Goal: Navigation & Orientation: Find specific page/section

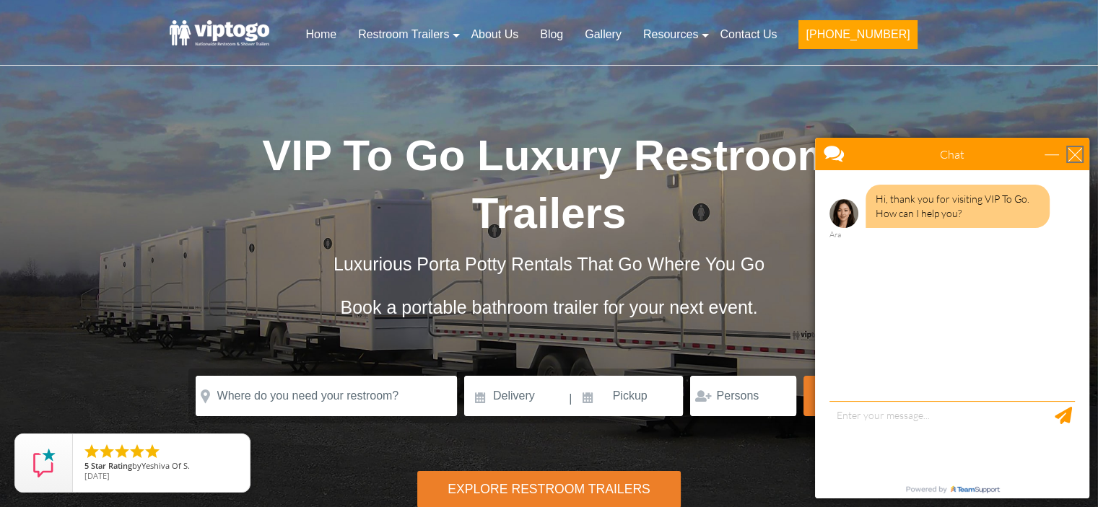
click at [1079, 151] on div "close" at bounding box center [1074, 154] width 14 height 14
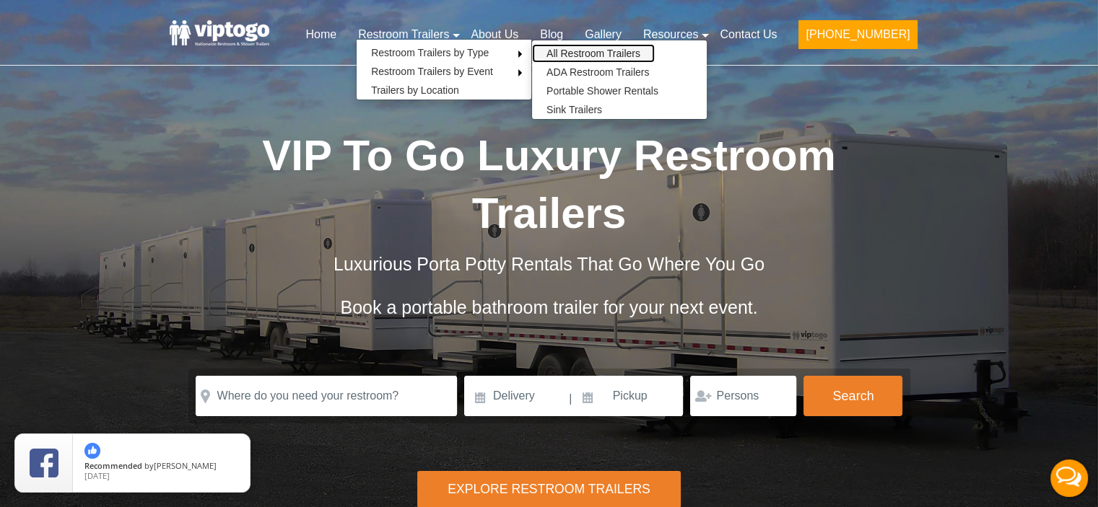
click at [639, 49] on link "All Restroom Trailers" at bounding box center [593, 53] width 123 height 19
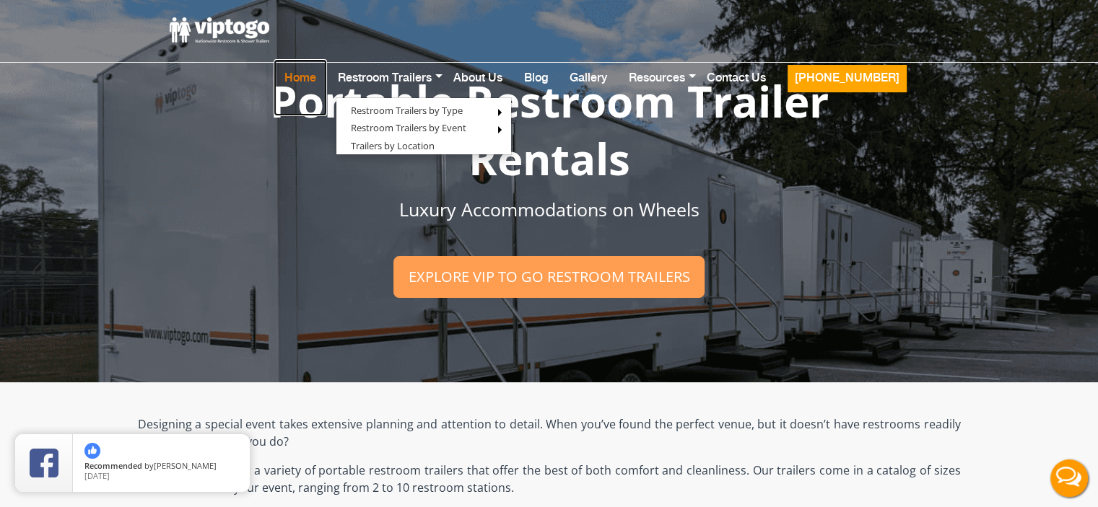
click at [327, 59] on link "Home" at bounding box center [299, 87] width 53 height 57
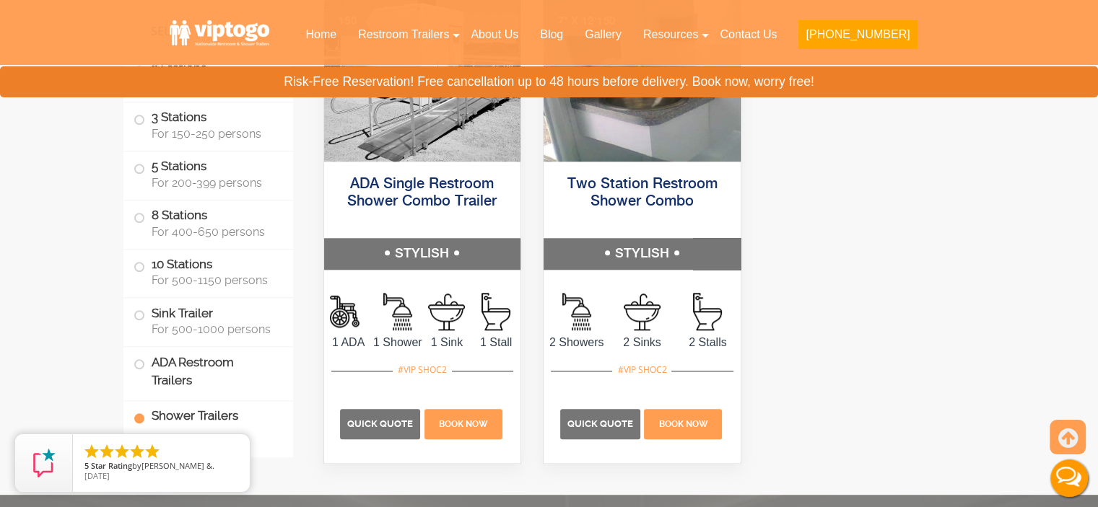
scroll to position [6999, 0]
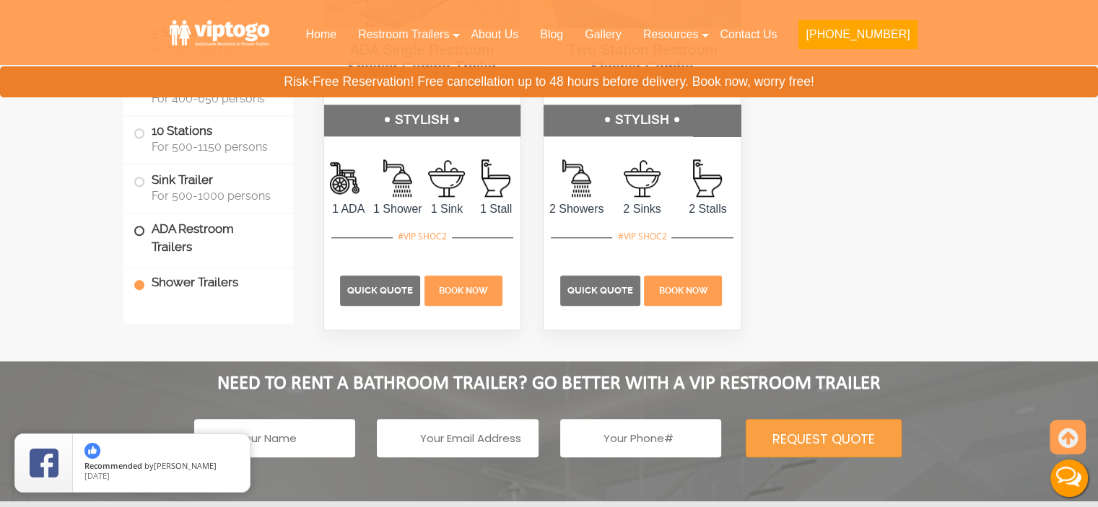
click at [170, 224] on label "ADA Restroom Trailers" at bounding box center [207, 238] width 149 height 49
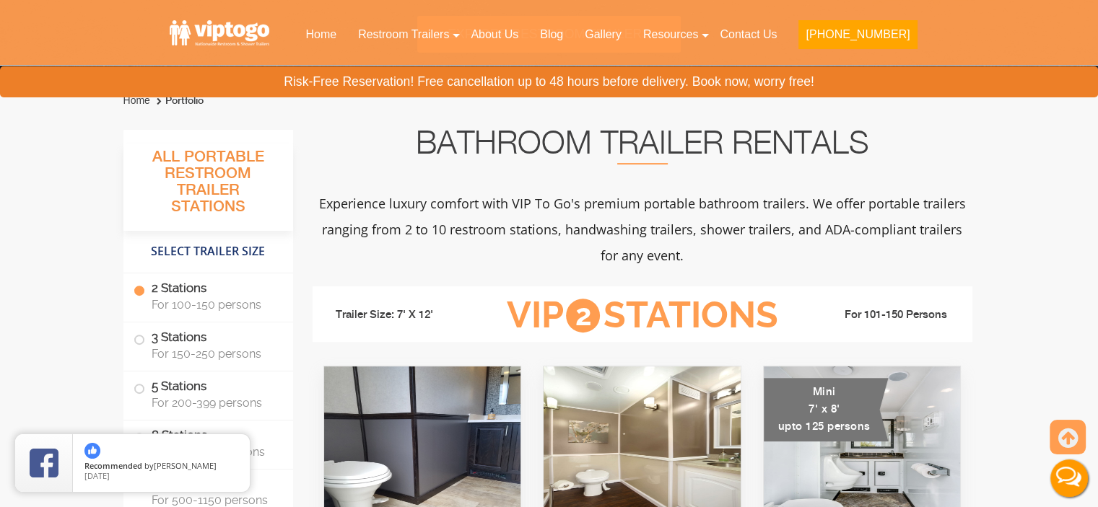
scroll to position [0, 0]
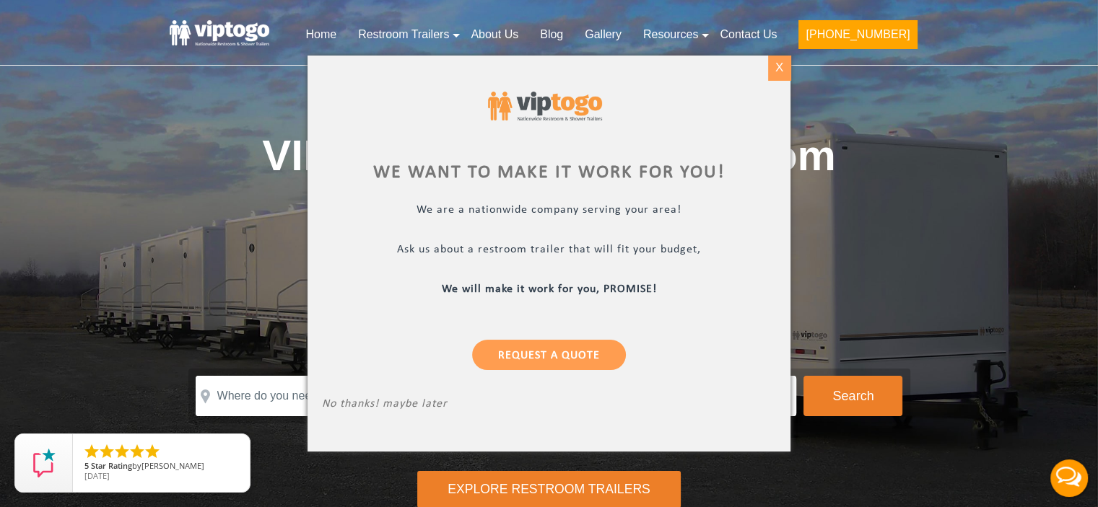
click at [776, 64] on div "X" at bounding box center [779, 68] width 22 height 25
